Goal: Information Seeking & Learning: Learn about a topic

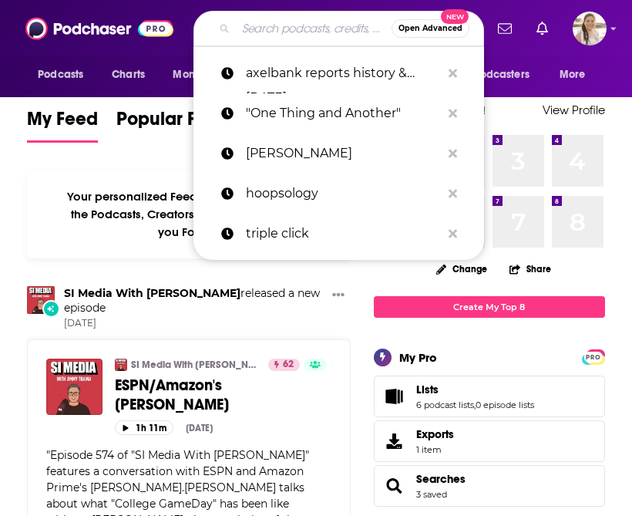
click at [252, 31] on input "Search podcasts, credits, & more..." at bounding box center [314, 28] width 156 height 25
paste input "The Politics Guys Podcast"
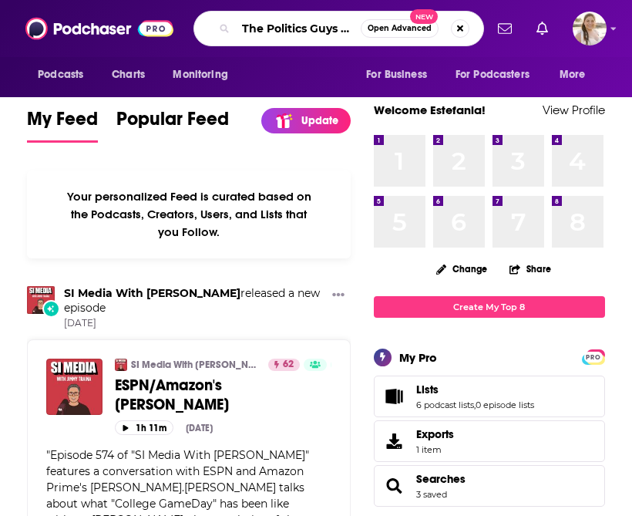
scroll to position [0, 32]
type input "The Politics Guys Podcast"
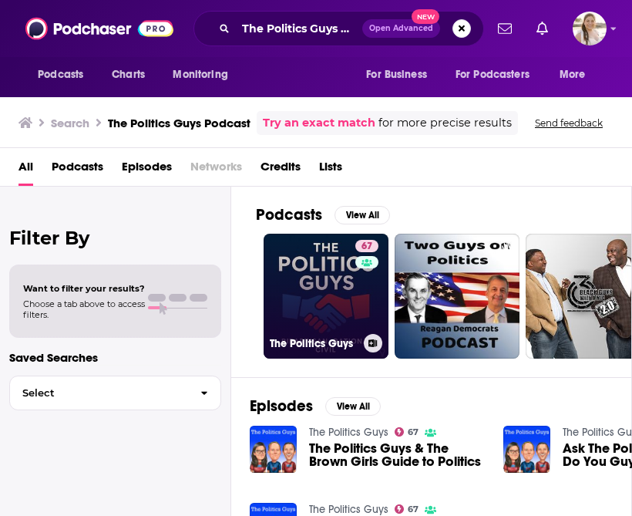
click at [326, 278] on link "67 The Politics Guys" at bounding box center [326, 296] width 125 height 125
